Goal: Task Accomplishment & Management: Manage account settings

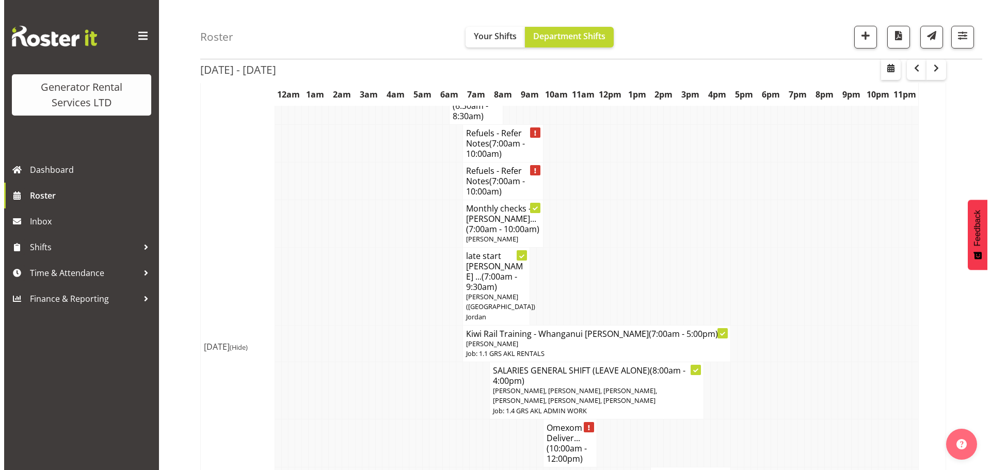
scroll to position [1239, 0]
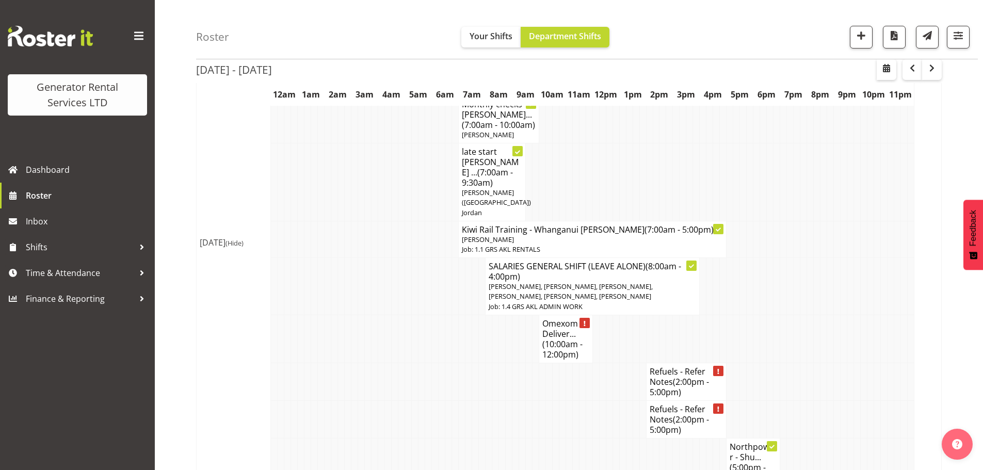
click at [542, 235] on p "[PERSON_NAME]" at bounding box center [592, 240] width 261 height 10
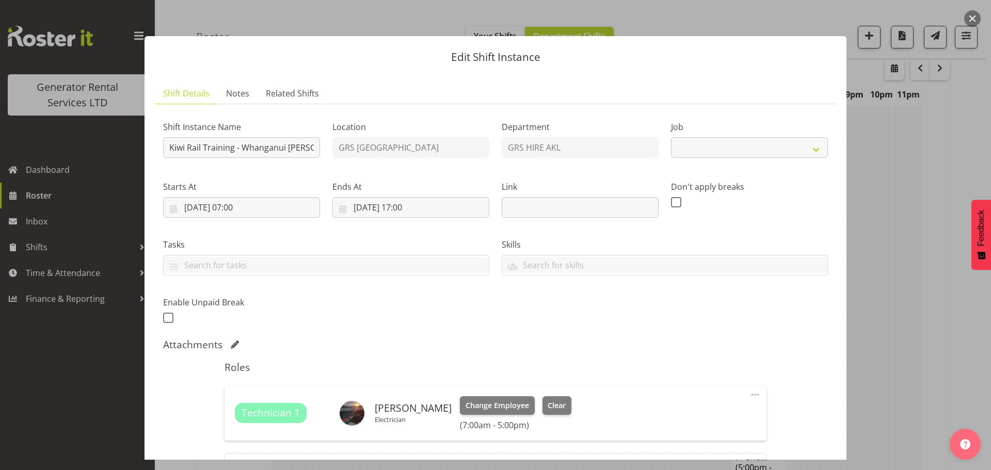
select select "9"
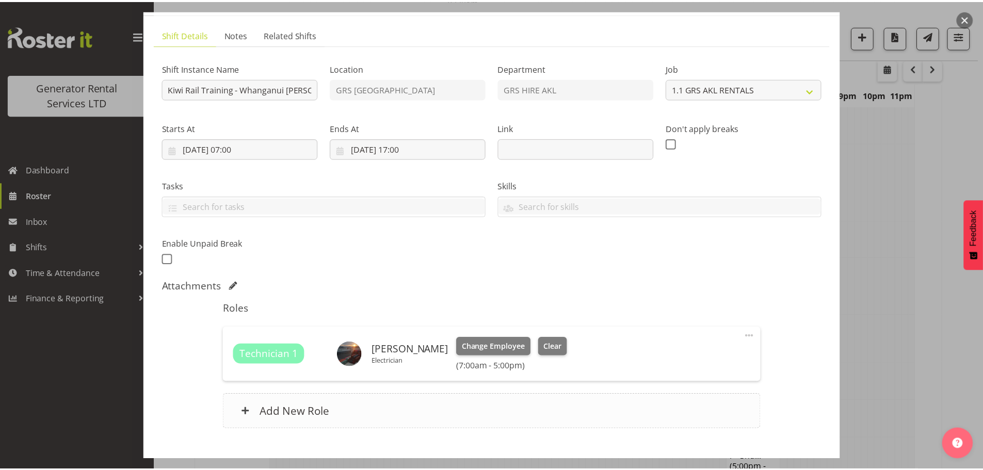
scroll to position [120, 0]
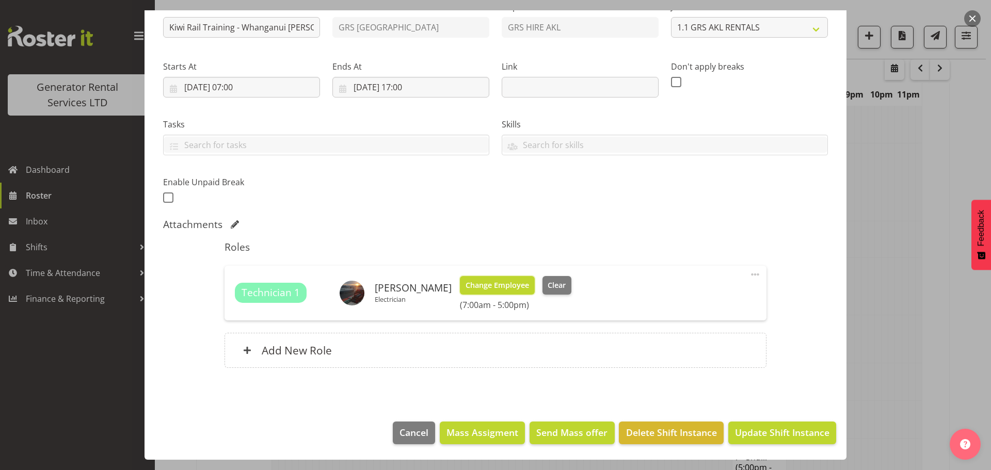
click at [509, 288] on span "Change Employee" at bounding box center [497, 285] width 63 height 11
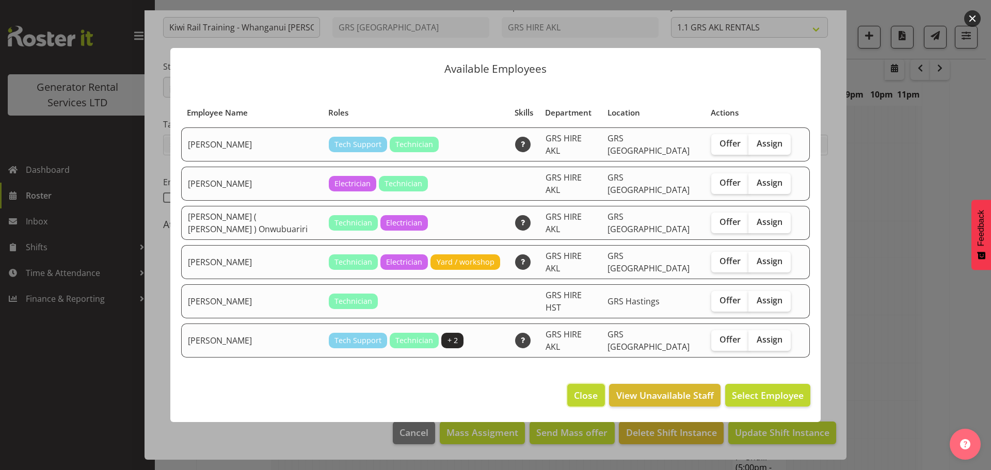
click at [588, 389] on span "Close" at bounding box center [586, 395] width 24 height 13
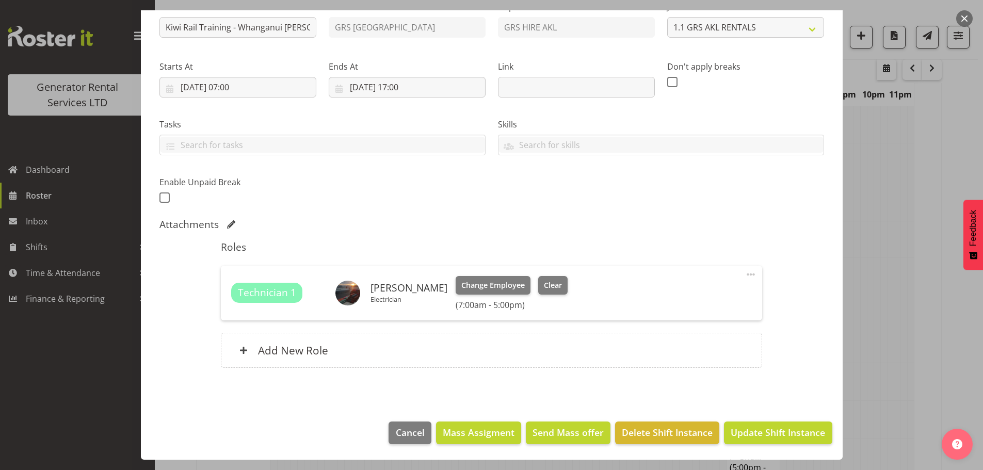
click at [745, 274] on span at bounding box center [751, 274] width 12 height 12
click at [707, 294] on link "Edit" at bounding box center [707, 297] width 99 height 19
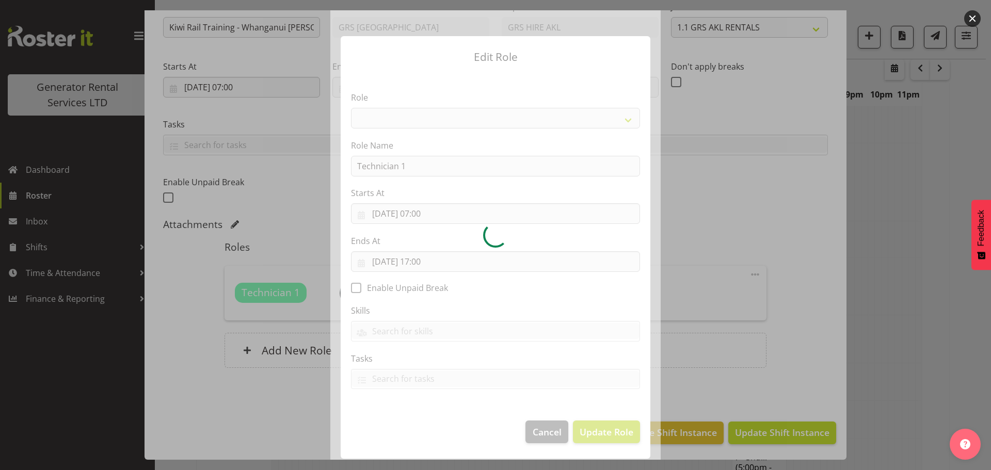
click at [428, 119] on div at bounding box center [495, 235] width 330 height 450
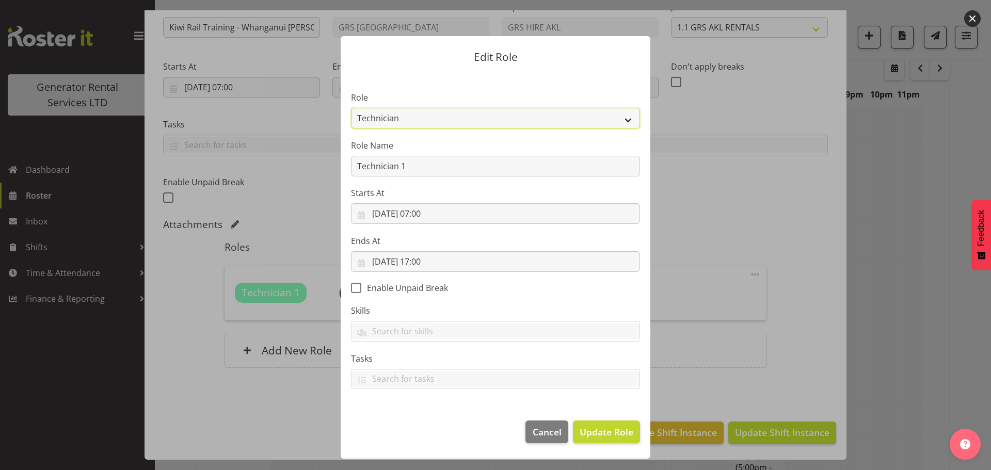
click at [428, 119] on select "Account Manager Electrician Engineering GM HSEQ manager MECH Mechanic Office Op…" at bounding box center [495, 118] width 289 height 21
select select "295"
click at [351, 108] on select "Account Manager Electrician Engineering GM HSEQ manager MECH Mechanic Office Op…" at bounding box center [495, 118] width 289 height 21
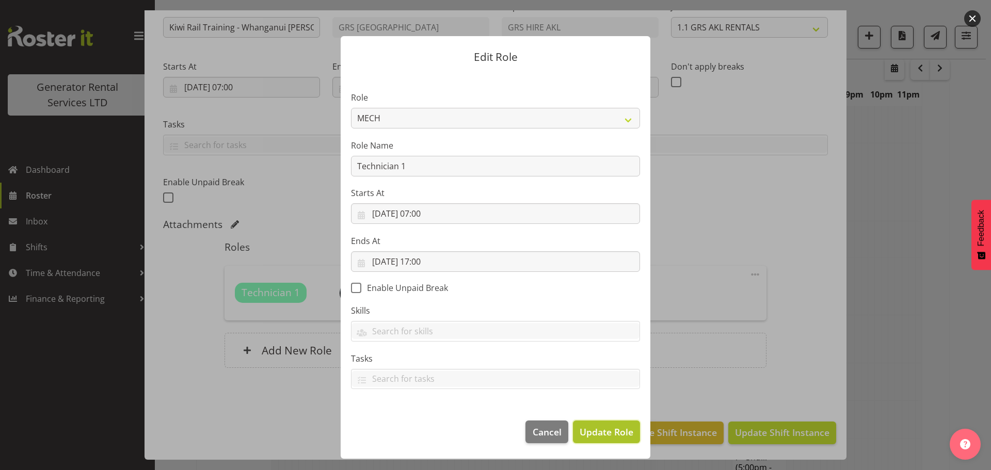
click at [610, 428] on span "Update Role" at bounding box center [607, 431] width 54 height 13
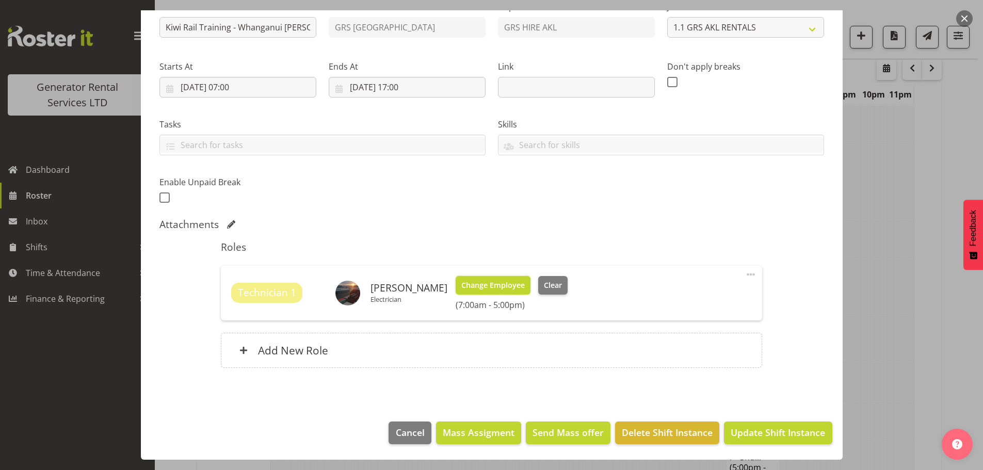
click at [478, 293] on button "Change Employee" at bounding box center [493, 285] width 75 height 19
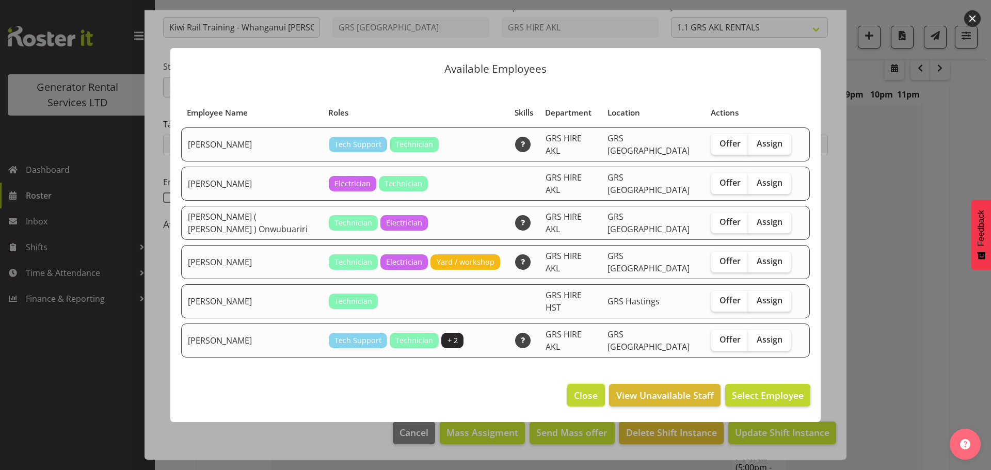
click at [581, 389] on span "Close" at bounding box center [586, 395] width 24 height 13
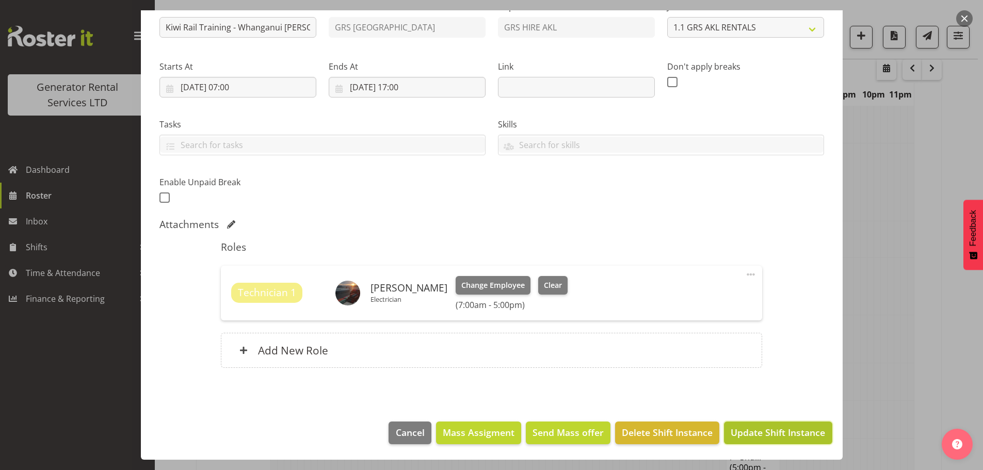
click at [731, 426] on span "Update Shift Instance" at bounding box center [778, 432] width 94 height 13
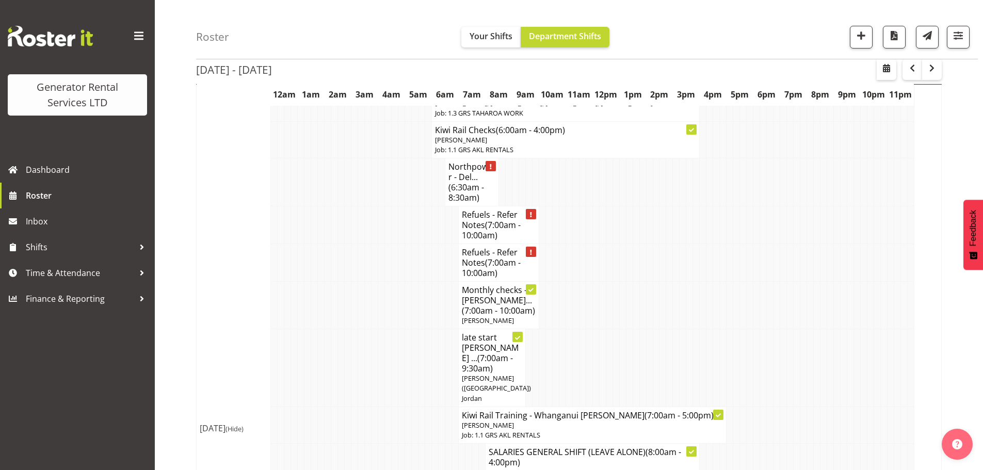
scroll to position [1070, 0]
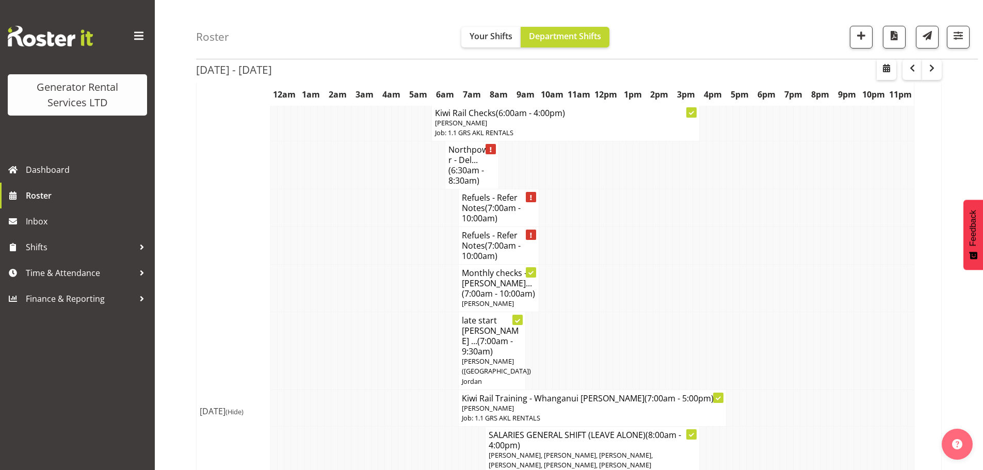
click at [529, 413] on p "Job: 1.1 GRS AKL RENTALS" at bounding box center [592, 418] width 261 height 10
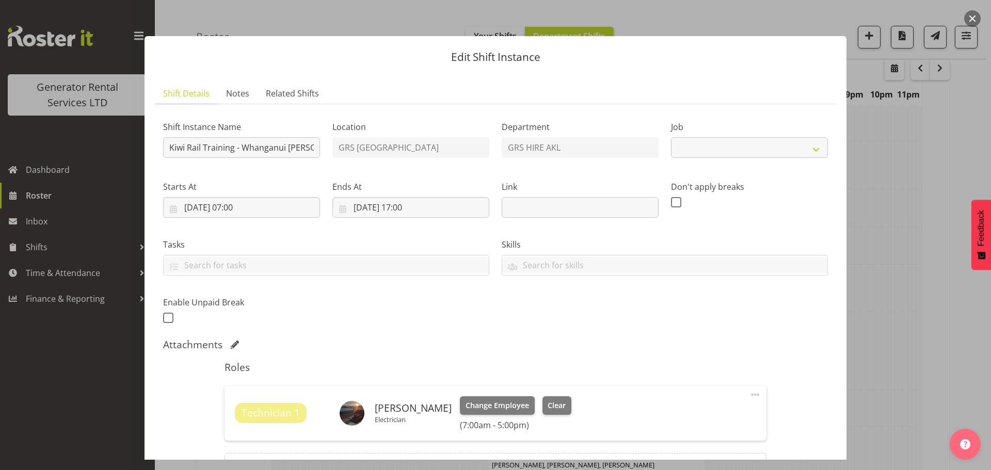
select select "9"
click at [500, 403] on span "Change Employee" at bounding box center [497, 405] width 63 height 11
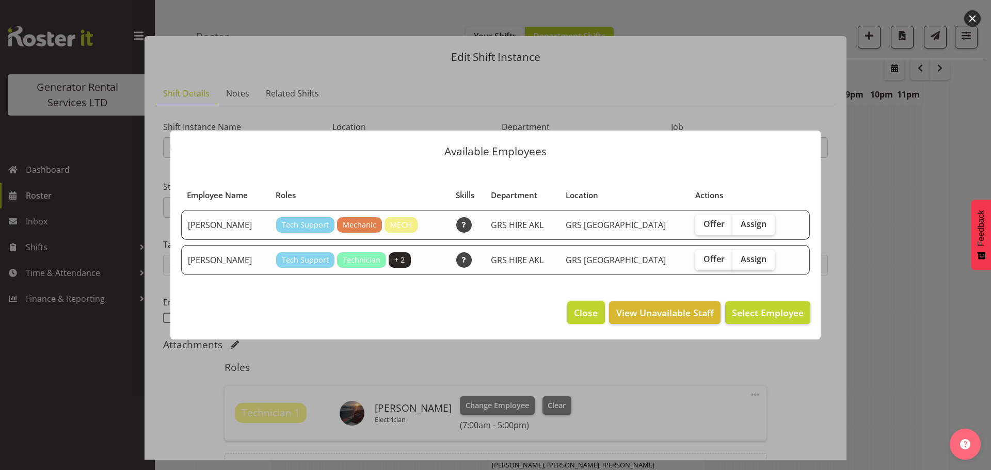
click at [575, 307] on span "Close" at bounding box center [586, 312] width 24 height 13
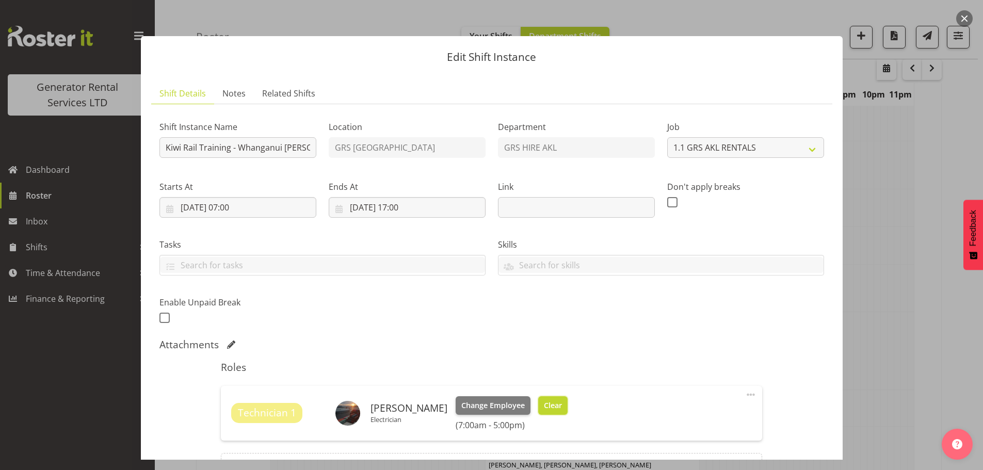
click at [549, 404] on span "Clear" at bounding box center [553, 405] width 18 height 11
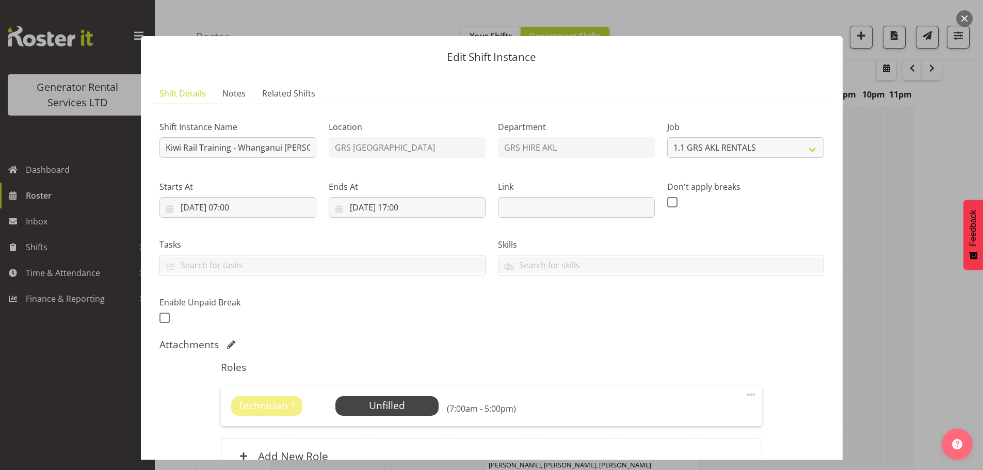
click at [556, 346] on div "Attachments" at bounding box center [491, 345] width 665 height 12
click at [961, 18] on button "button" at bounding box center [964, 18] width 17 height 17
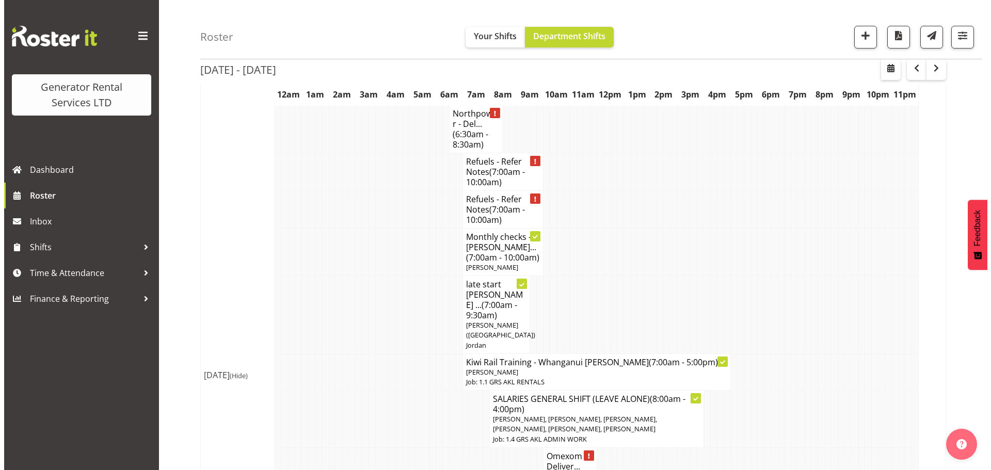
scroll to position [1122, 0]
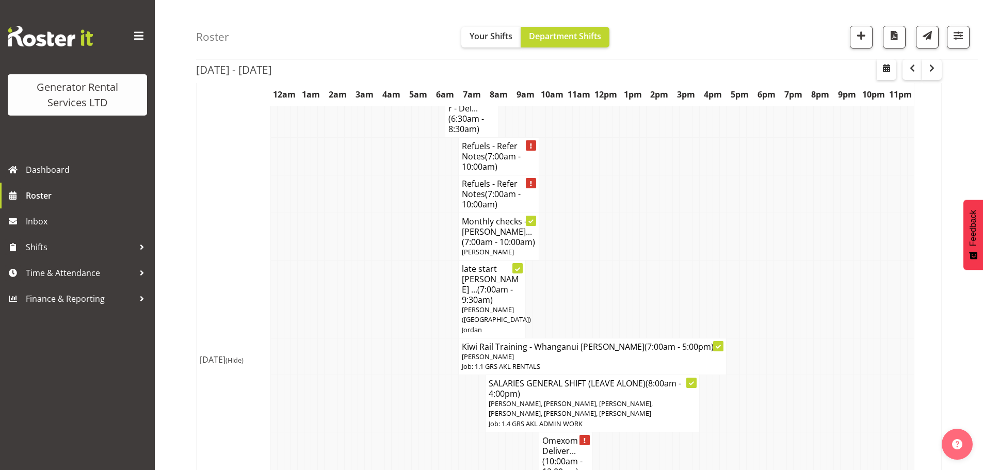
click at [549, 352] on p "[PERSON_NAME]" at bounding box center [592, 357] width 261 height 10
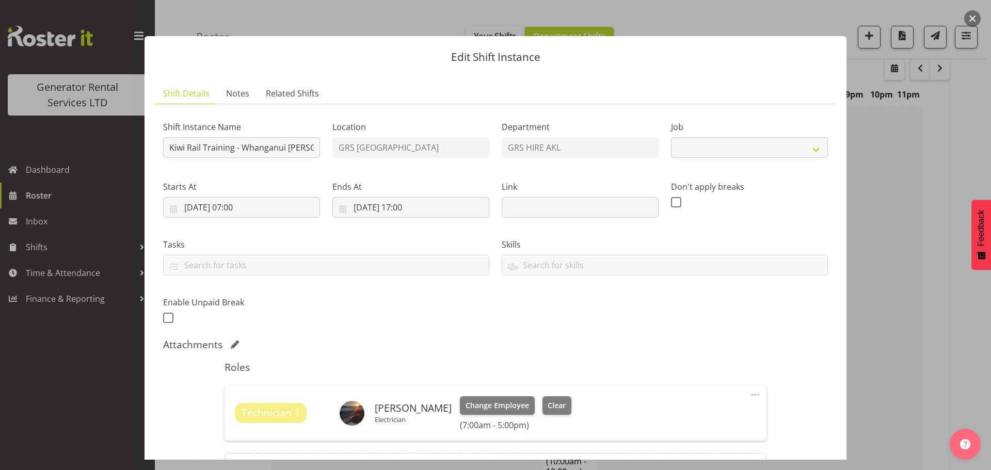
select select "9"
click at [549, 404] on span "Clear" at bounding box center [557, 405] width 18 height 11
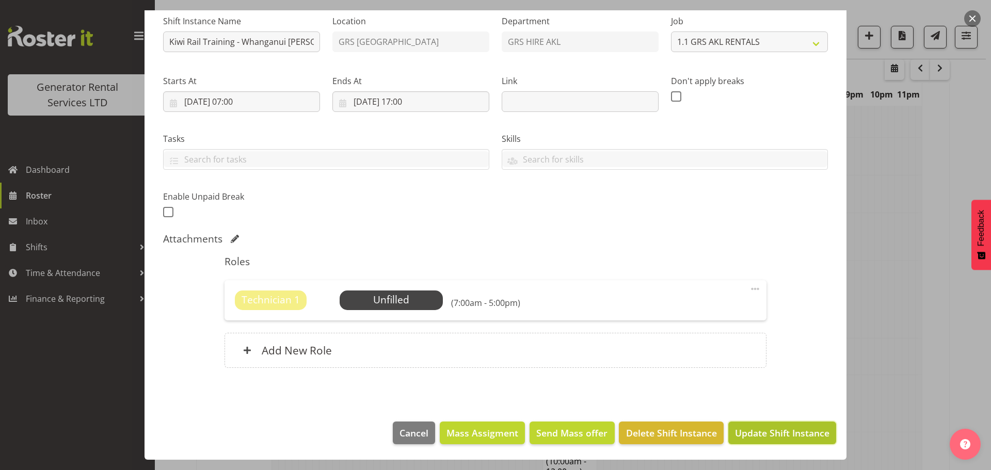
click at [759, 433] on span "Update Shift Instance" at bounding box center [782, 432] width 94 height 13
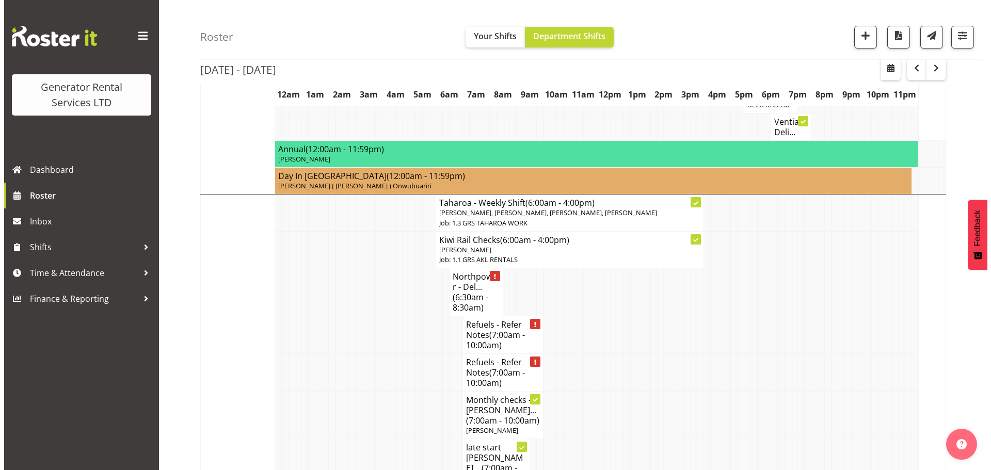
scroll to position [1018, 0]
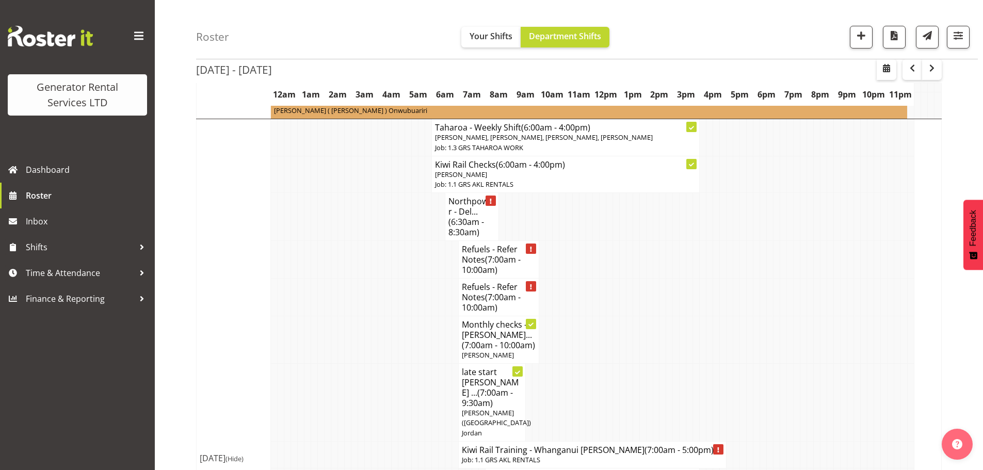
click at [552, 445] on h4 "Kiwi Rail Training - Whanganui Chris fry (7:00am - 5:00pm)" at bounding box center [592, 450] width 261 height 10
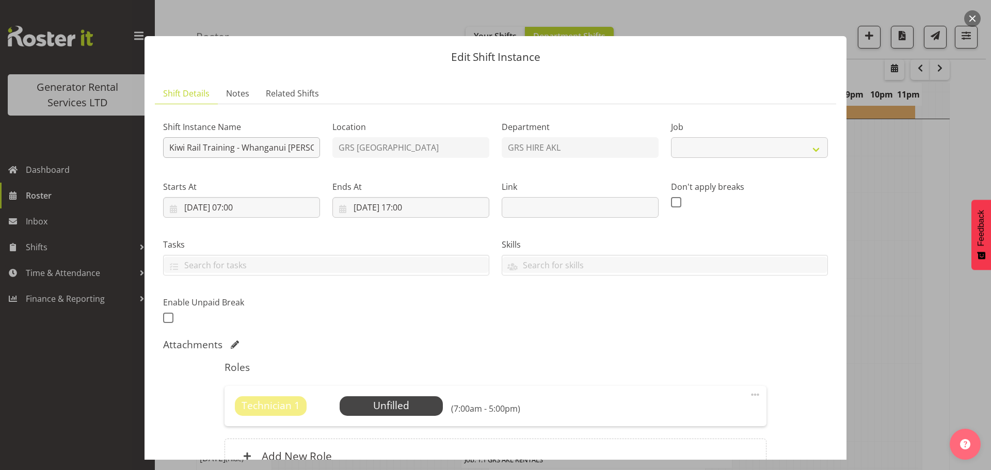
select select "9"
click at [369, 148] on div "Shift Instance Name Kiwi Rail Training - Whanganui Chris fry Location GRS Auckl…" at bounding box center [495, 219] width 677 height 226
type input "Kiwi Rail Training - [GEOGRAPHIC_DATA]"
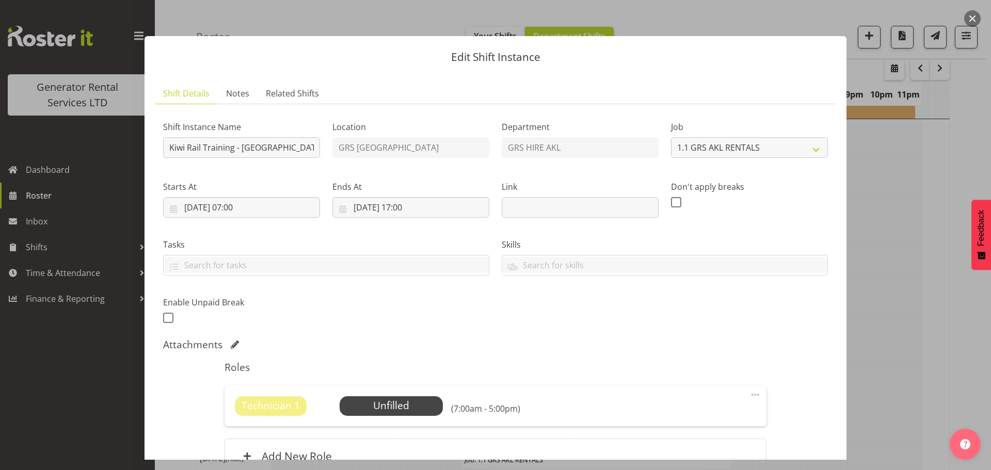
click at [378, 69] on header "Edit Shift Instance" at bounding box center [496, 54] width 702 height 37
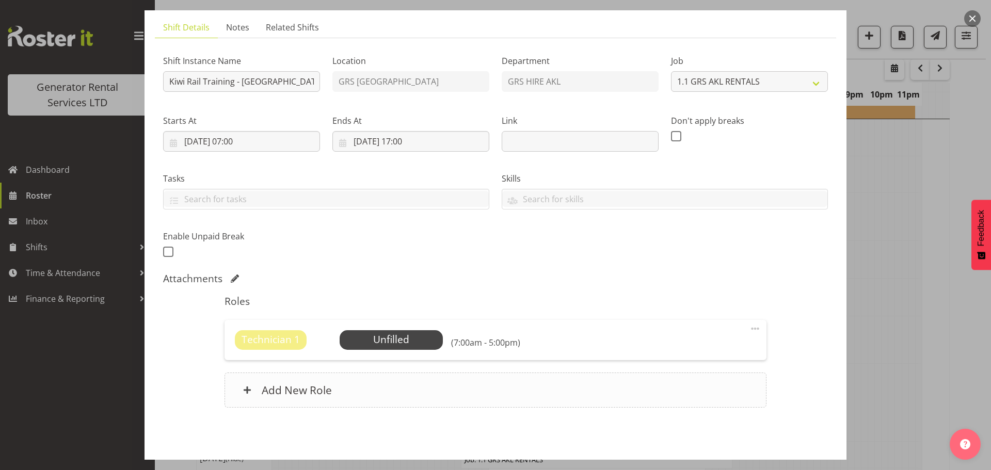
scroll to position [106, 0]
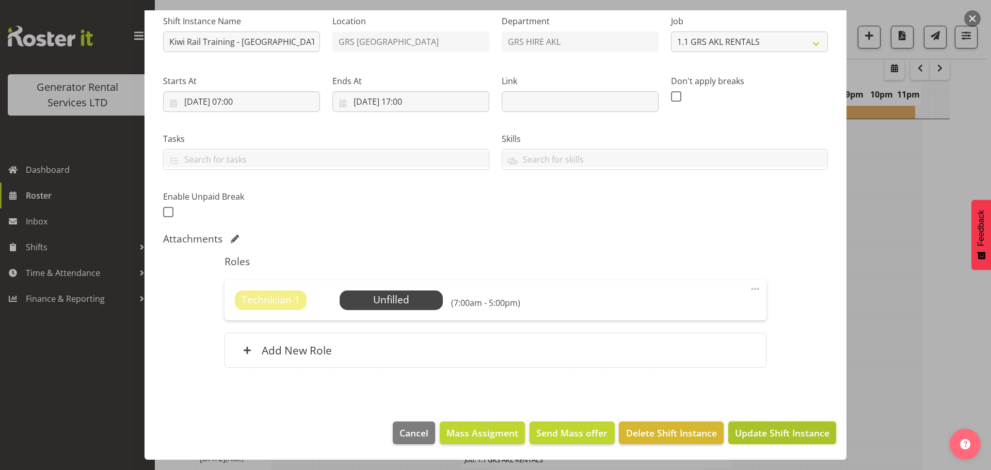
click at [770, 443] on button "Update Shift Instance" at bounding box center [782, 433] width 108 height 23
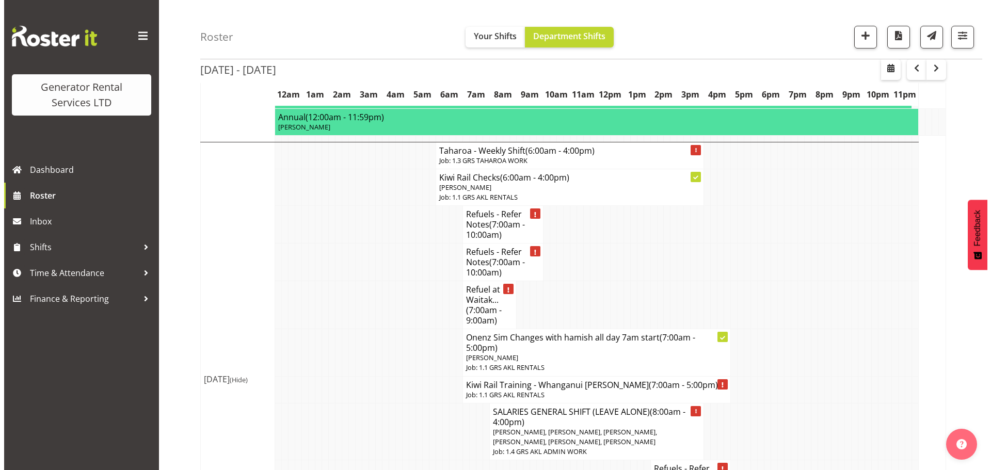
scroll to position [1689, 0]
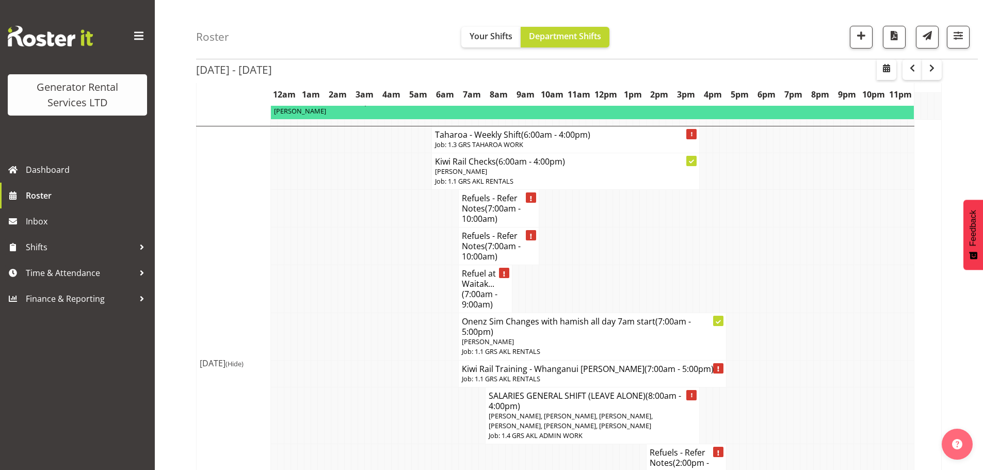
click at [539, 364] on h4 "Kiwi Rail Training - Whanganui Chris fry (7:00am - 5:00pm)" at bounding box center [592, 369] width 261 height 10
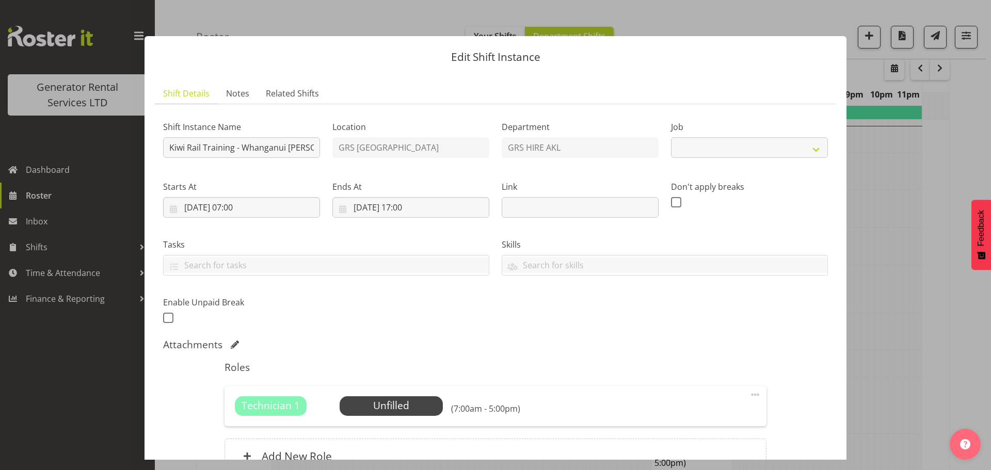
select select "9"
click at [364, 151] on div "Shift Instance Name Kiwi Rail Training - Whanganui Chris fry Location GRS Auckl…" at bounding box center [495, 219] width 677 height 226
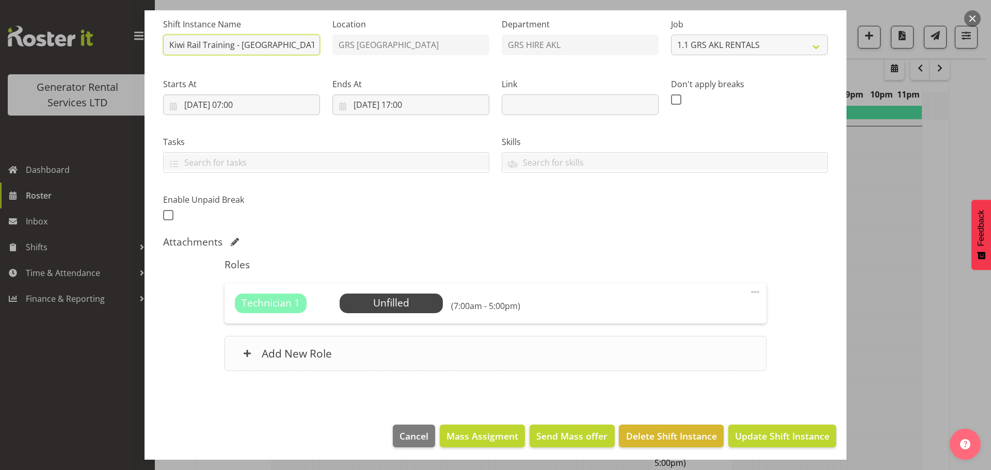
scroll to position [106, 0]
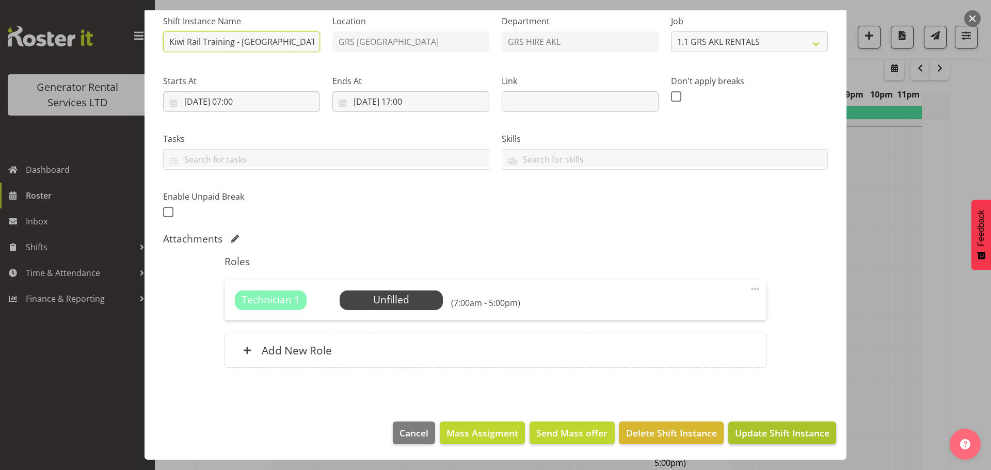
type input "Kiwi Rail Training - [GEOGRAPHIC_DATA]"
click at [747, 434] on span "Update Shift Instance" at bounding box center [782, 432] width 94 height 13
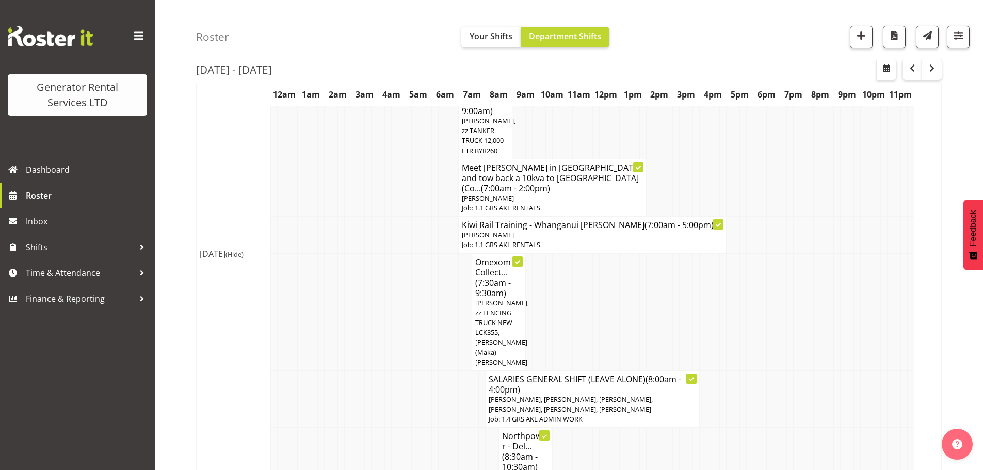
scroll to position [451, 0]
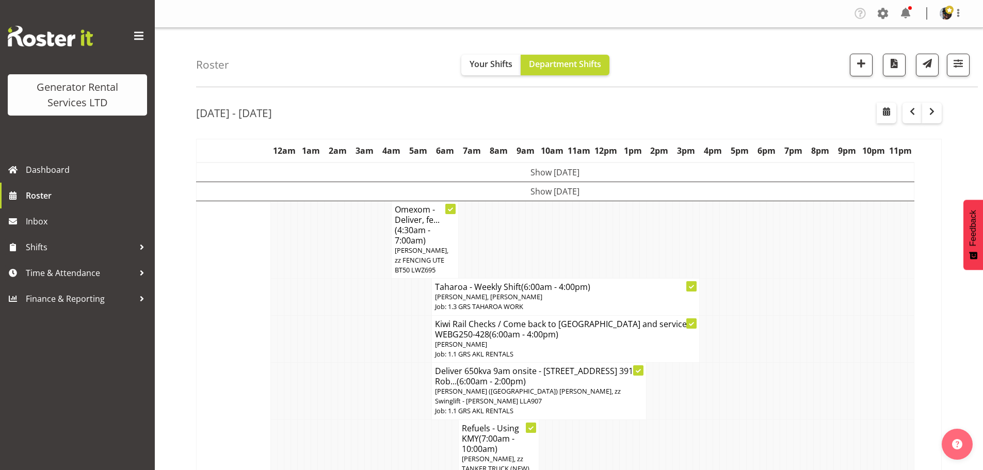
click at [244, 17] on nav "Tasks Jobs Employees Profile Log Out" at bounding box center [569, 13] width 808 height 17
drag, startPoint x: 724, startPoint y: 47, endPoint x: 684, endPoint y: 36, distance: 41.7
click at [722, 46] on div "Roster Your Shifts Department Shifts 1 Locations Clear GRS [GEOGRAPHIC_DATA] GR…" at bounding box center [587, 57] width 782 height 59
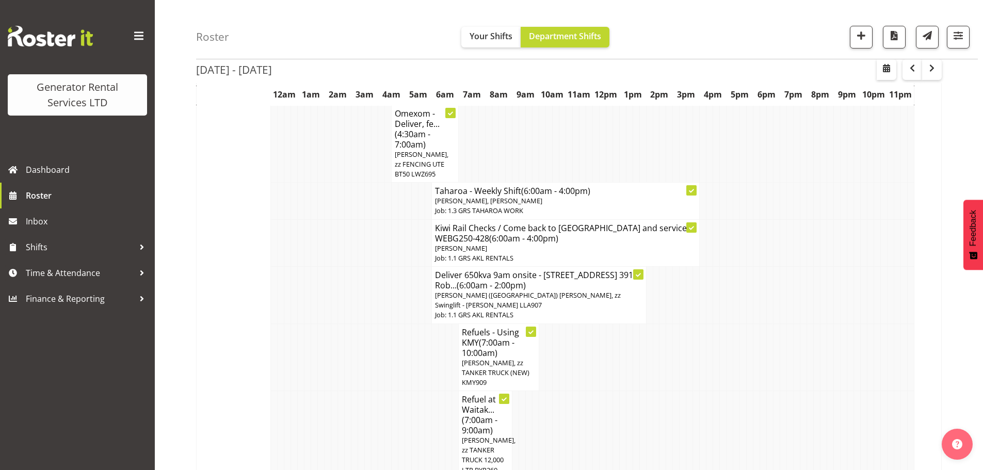
scroll to position [258, 0]
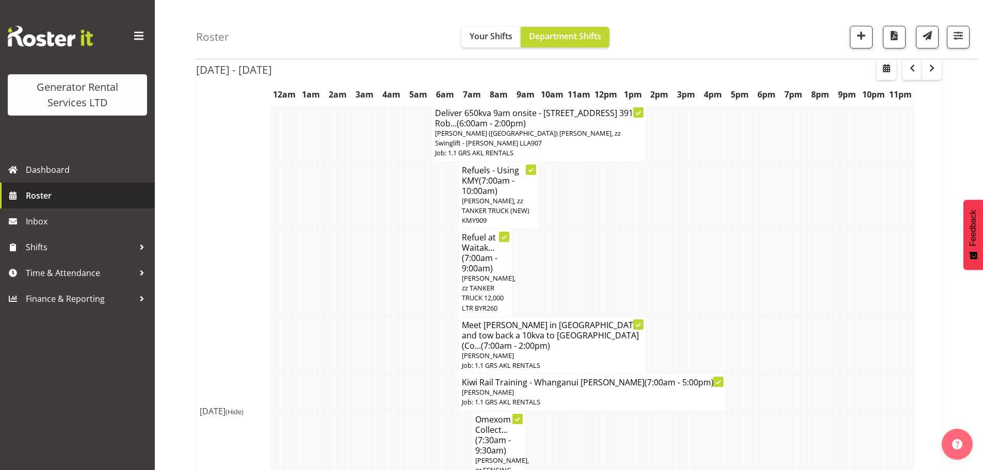
click at [91, 200] on span "Roster" at bounding box center [88, 195] width 124 height 15
